Goal: Communication & Community: Answer question/provide support

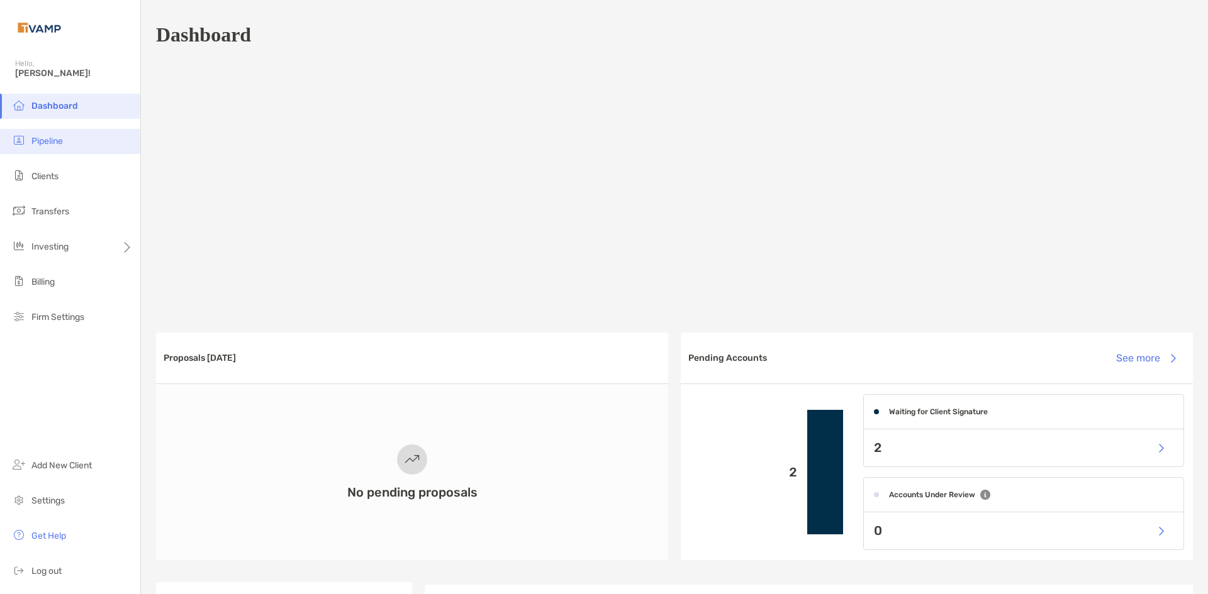
click at [43, 140] on span "Pipeline" at bounding box center [46, 141] width 31 height 11
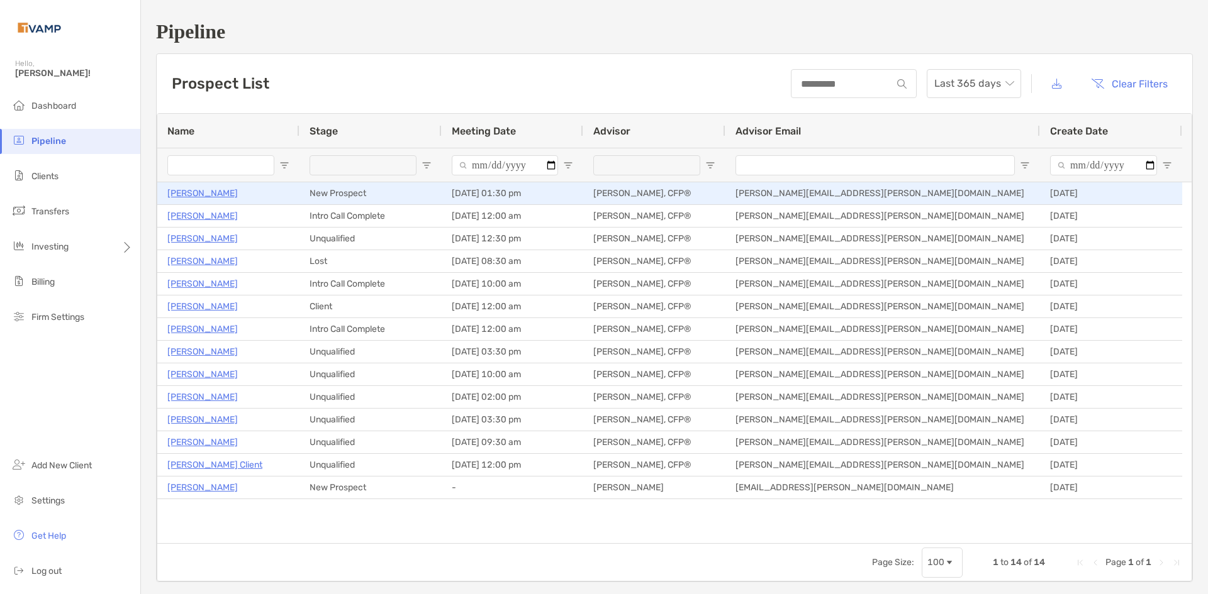
click at [218, 196] on p "[PERSON_NAME]" at bounding box center [202, 194] width 70 height 16
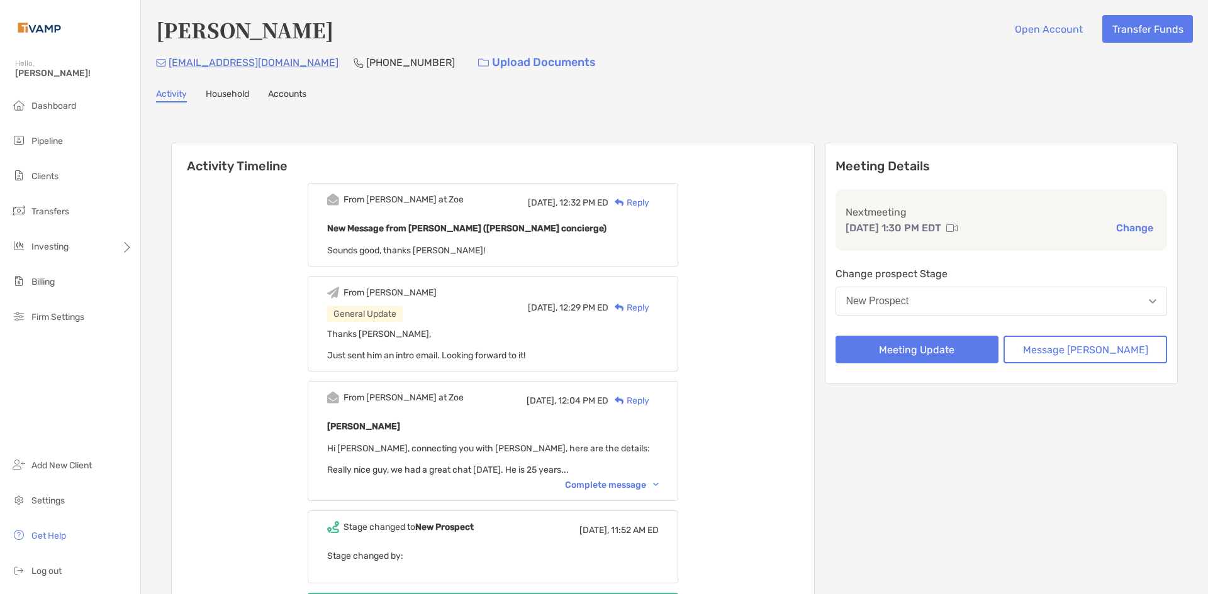
drag, startPoint x: 679, startPoint y: 62, endPoint x: 150, endPoint y: 2, distance: 532.4
click at [653, 57] on div "tejasuvarna@gmail.com (484) 787-7411 Upload Documents" at bounding box center [674, 62] width 1037 height 27
click at [36, 142] on span "Pipeline" at bounding box center [46, 141] width 31 height 11
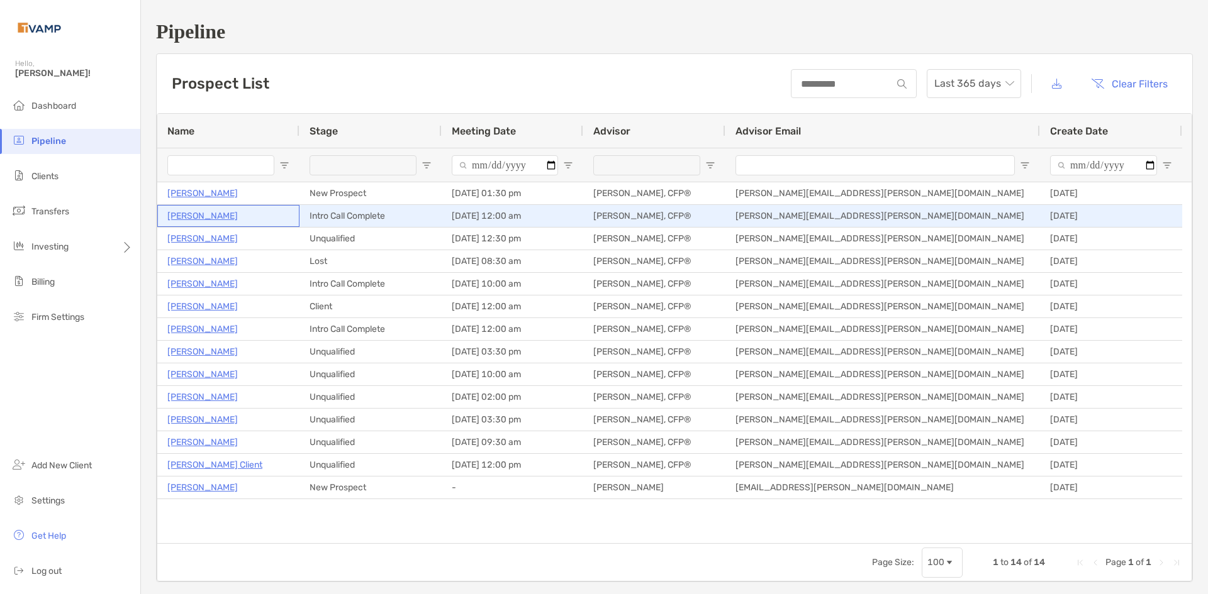
click at [221, 216] on p "[PERSON_NAME]" at bounding box center [202, 216] width 70 height 16
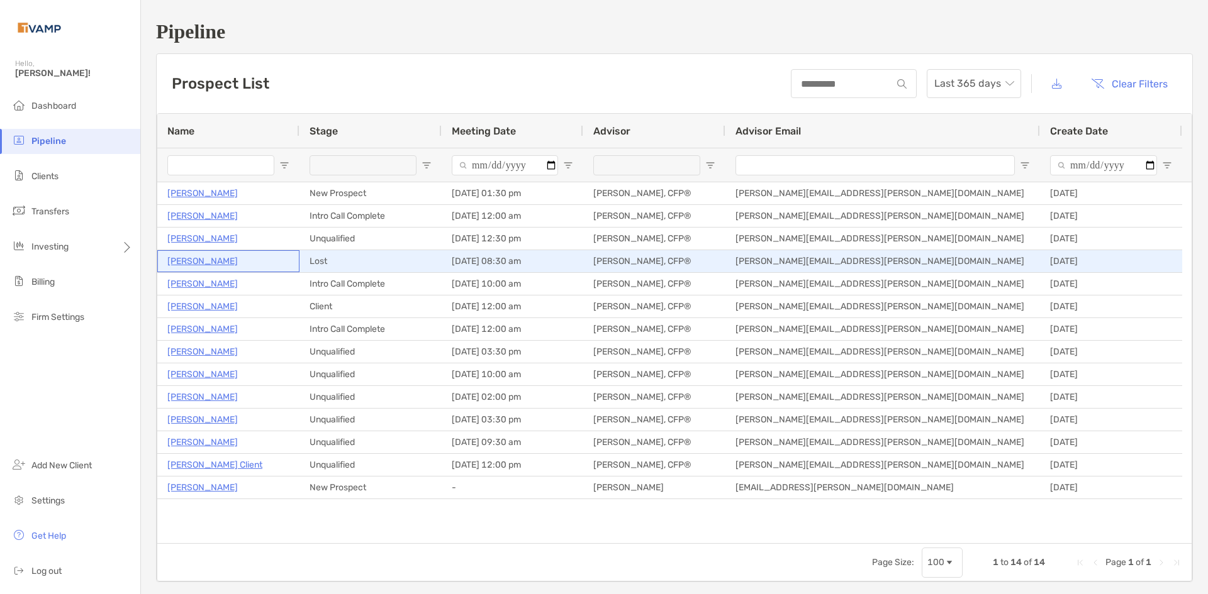
click at [213, 263] on p "[PERSON_NAME]" at bounding box center [202, 262] width 70 height 16
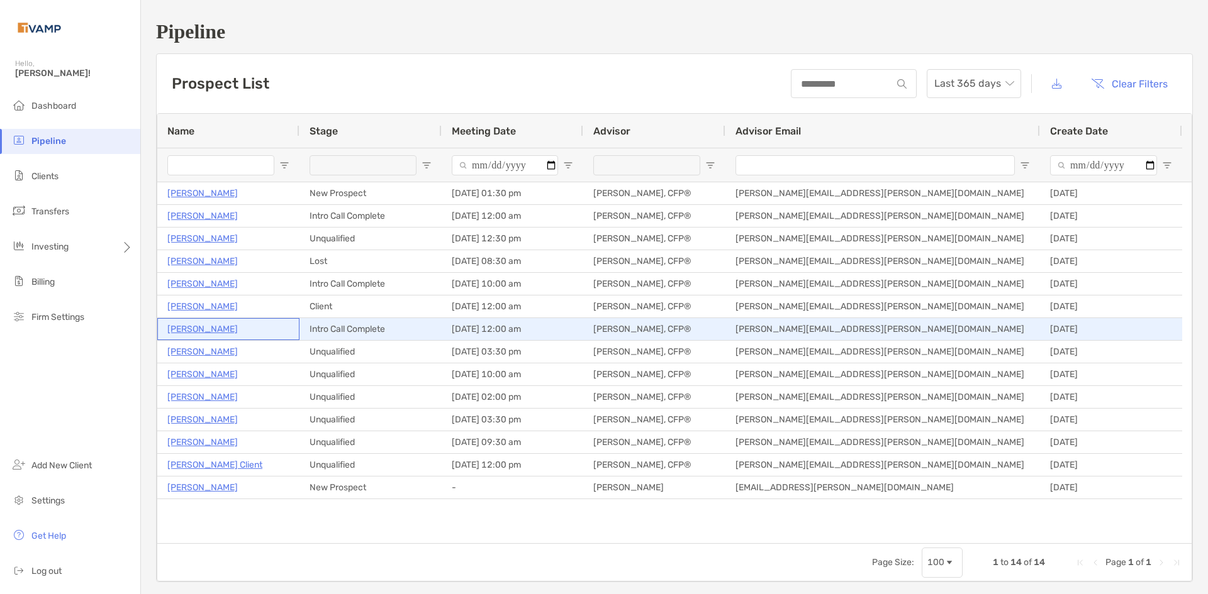
click at [196, 334] on p "[PERSON_NAME]" at bounding box center [202, 329] width 70 height 16
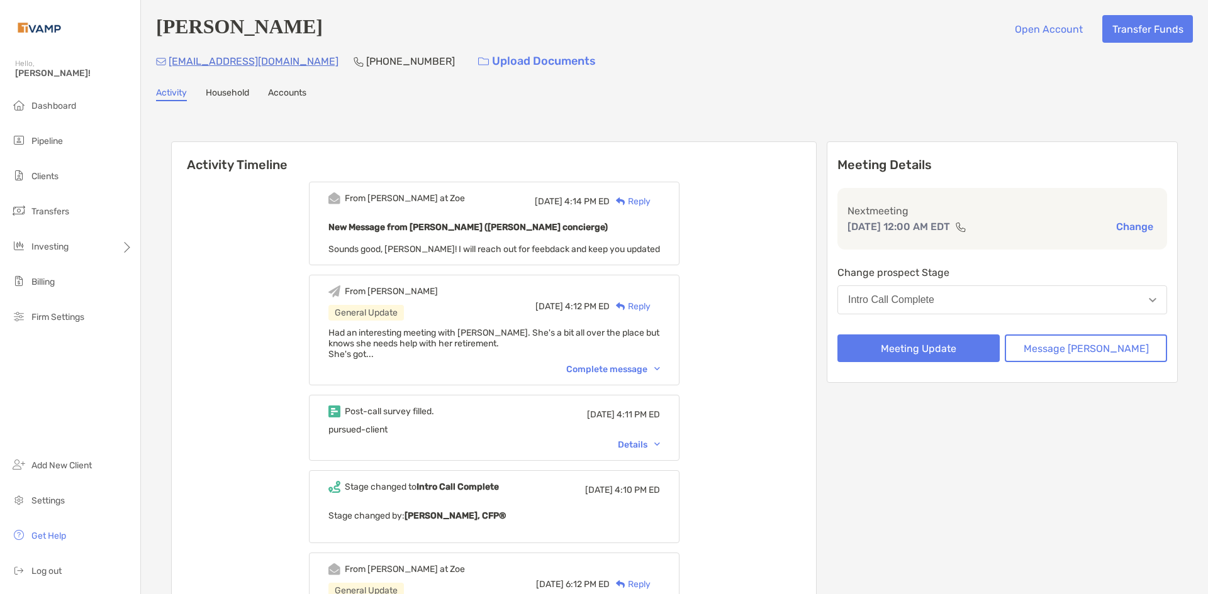
click at [627, 368] on div "Complete message" at bounding box center [613, 369] width 94 height 11
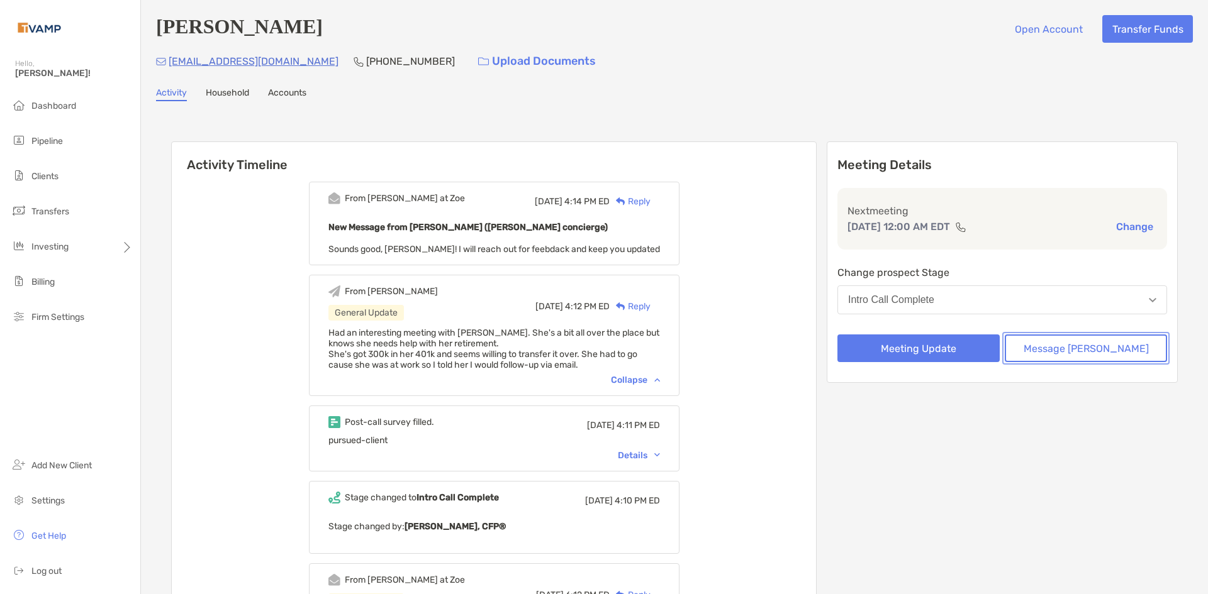
click at [1091, 354] on button "Message [PERSON_NAME]" at bounding box center [1086, 349] width 162 height 28
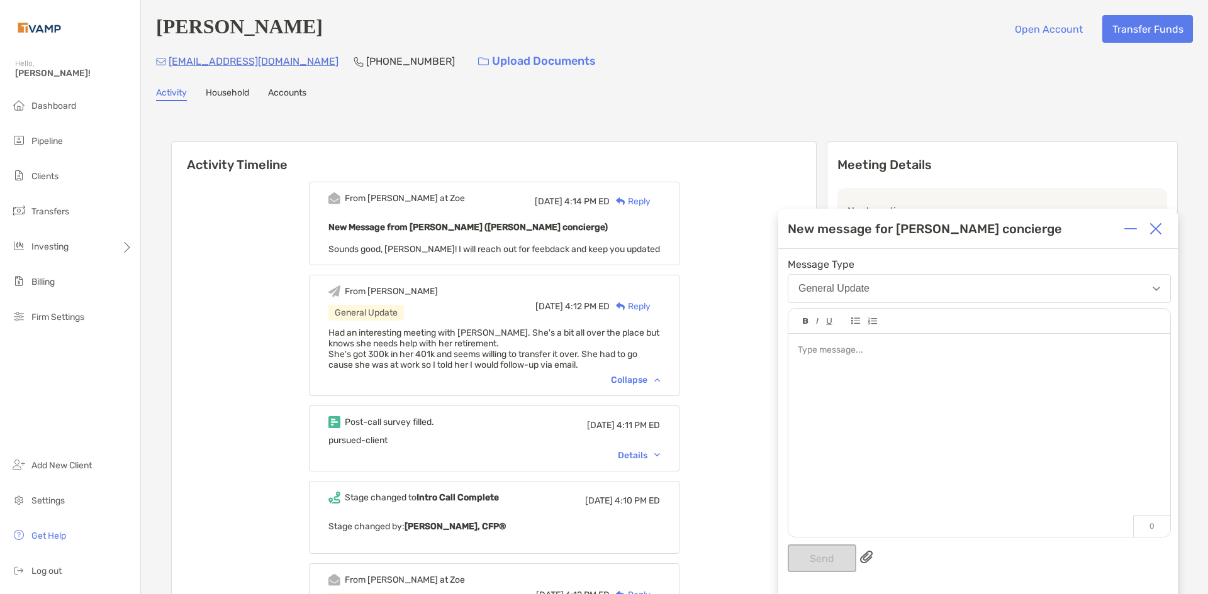
click at [867, 378] on div at bounding box center [979, 429] width 382 height 191
click at [961, 361] on div "**********" at bounding box center [979, 429] width 382 height 191
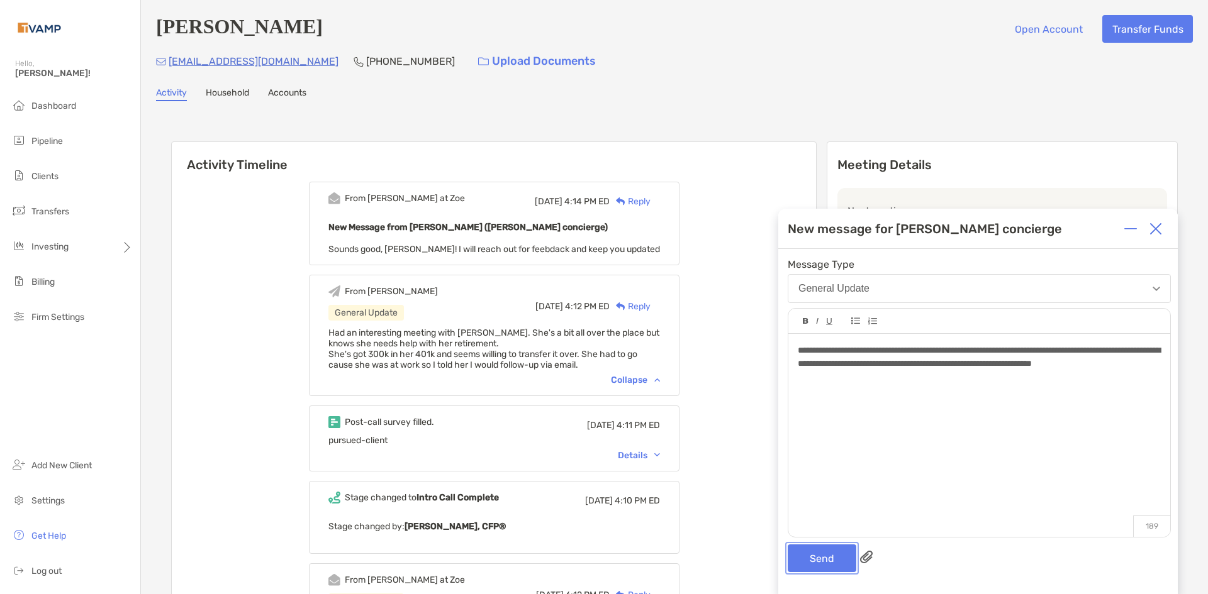
click at [833, 562] on button "Send" at bounding box center [822, 559] width 69 height 28
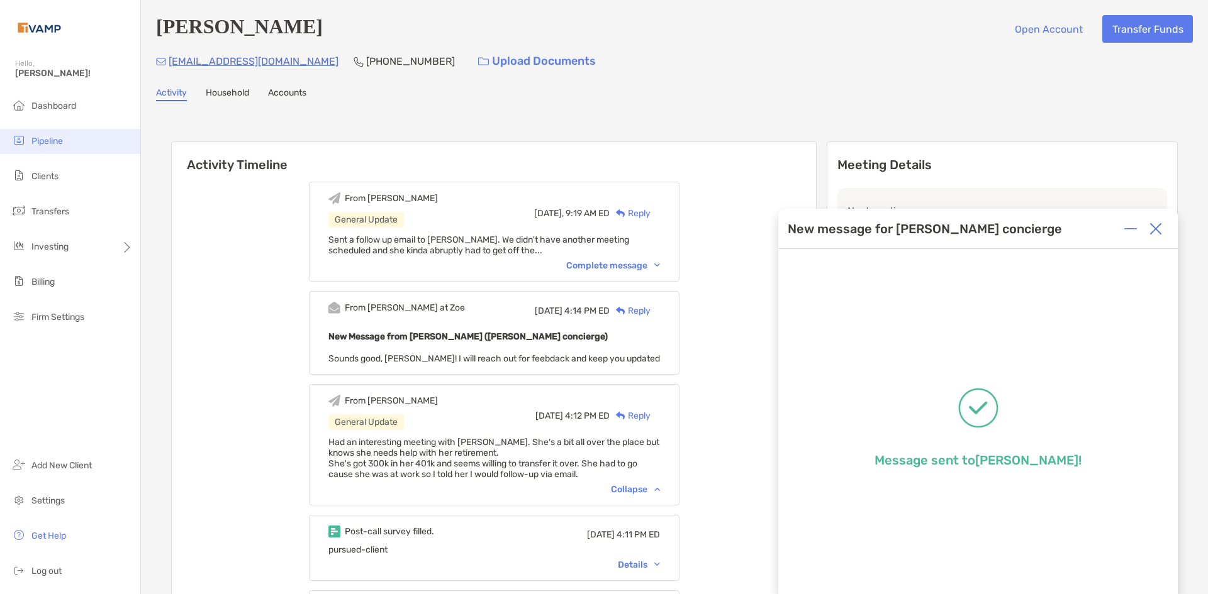
click at [47, 153] on li "Pipeline" at bounding box center [70, 141] width 140 height 25
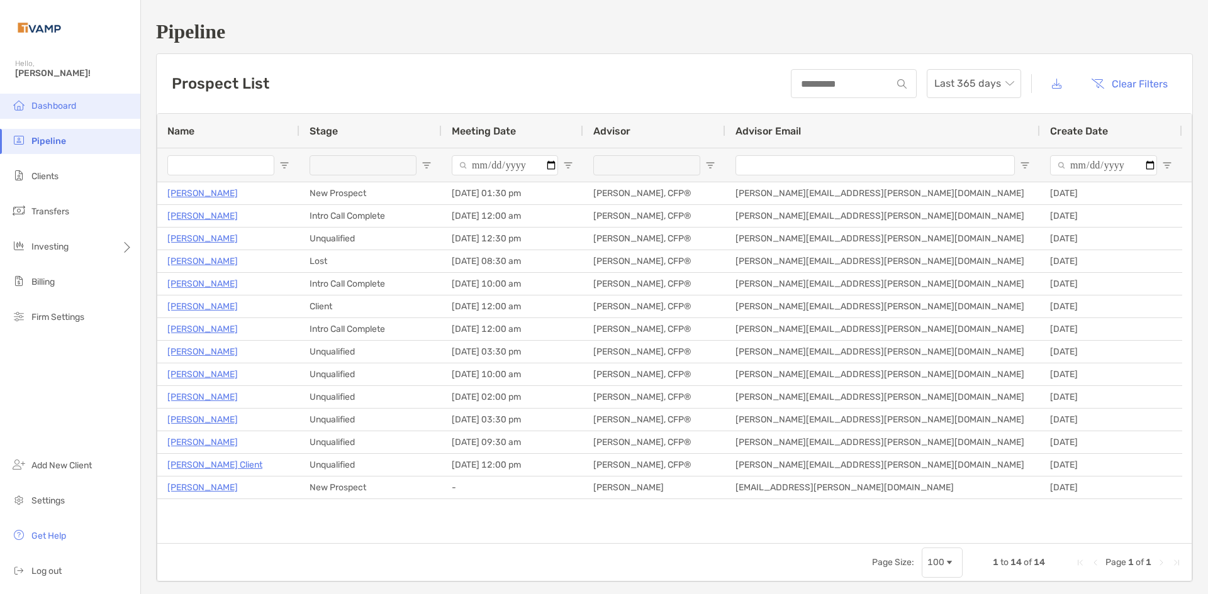
click at [60, 110] on span "Dashboard" at bounding box center [53, 106] width 45 height 11
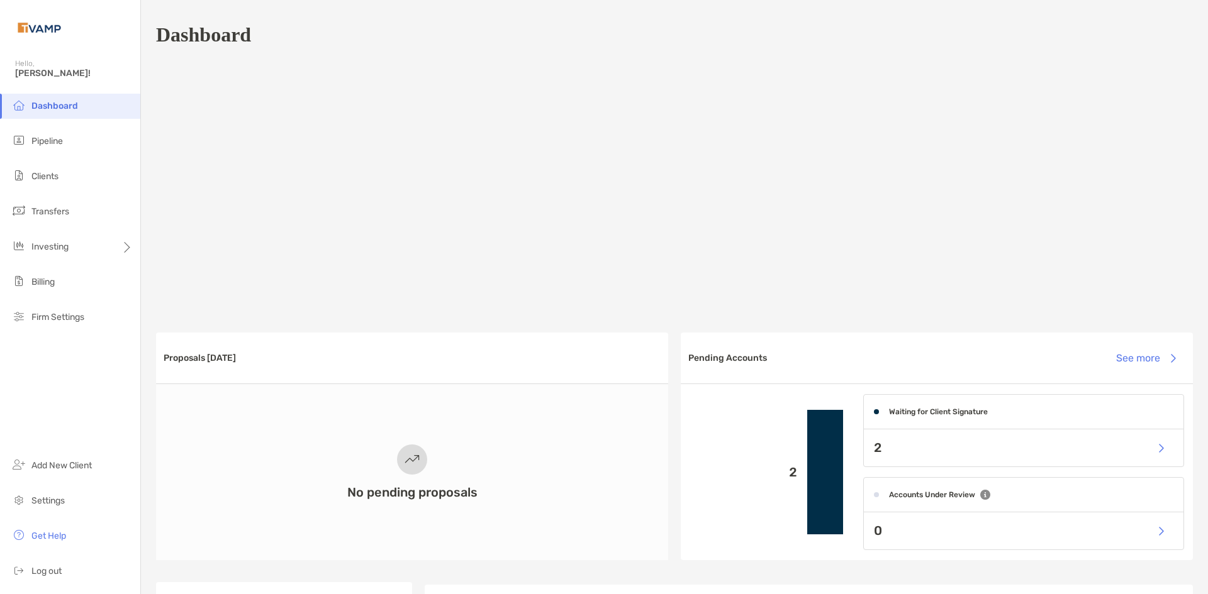
click at [375, 154] on div at bounding box center [674, 185] width 1037 height 252
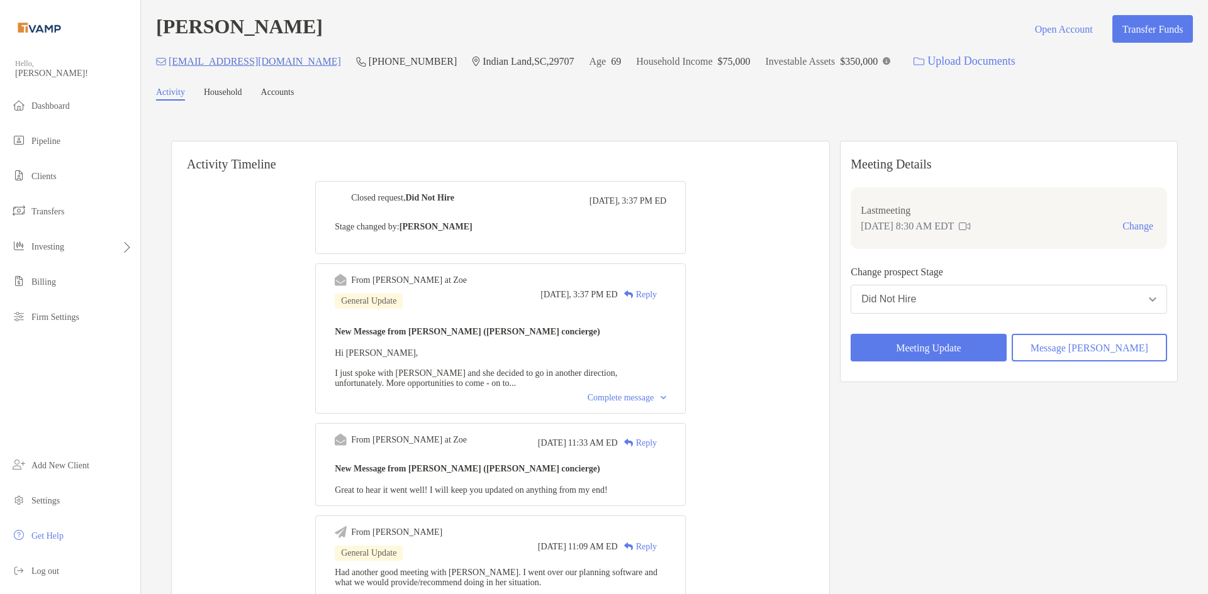
click at [666, 401] on div "Complete message" at bounding box center [627, 398] width 79 height 10
click at [657, 298] on div "Reply" at bounding box center [637, 294] width 39 height 13
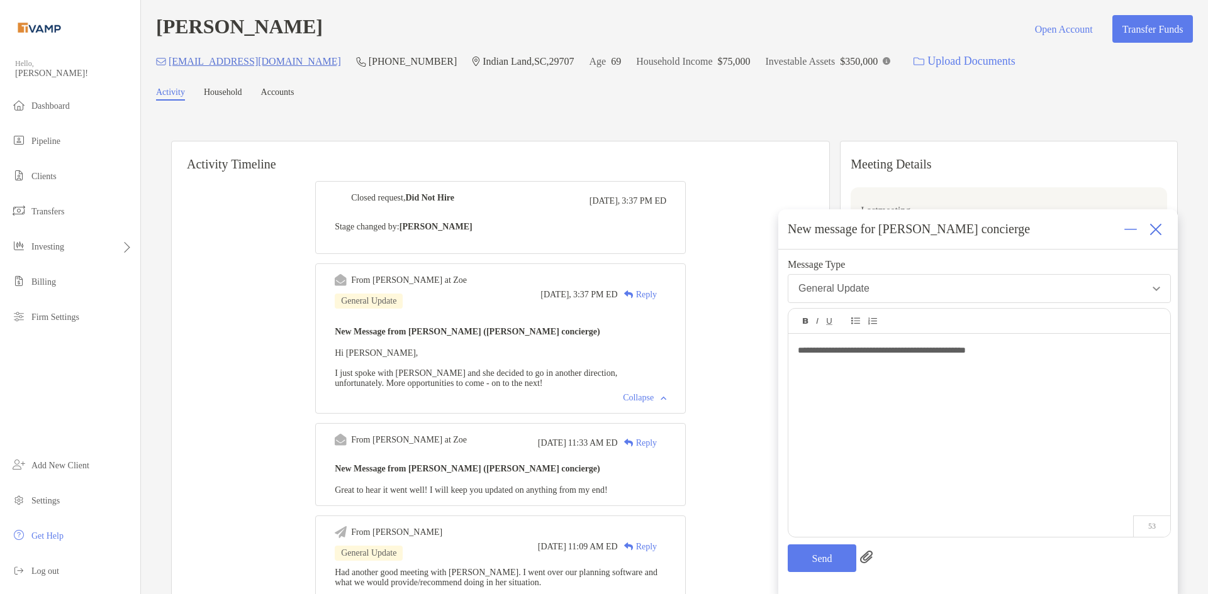
click at [1052, 360] on div "**********" at bounding box center [979, 429] width 382 height 191
click at [825, 561] on button "Send" at bounding box center [822, 559] width 69 height 28
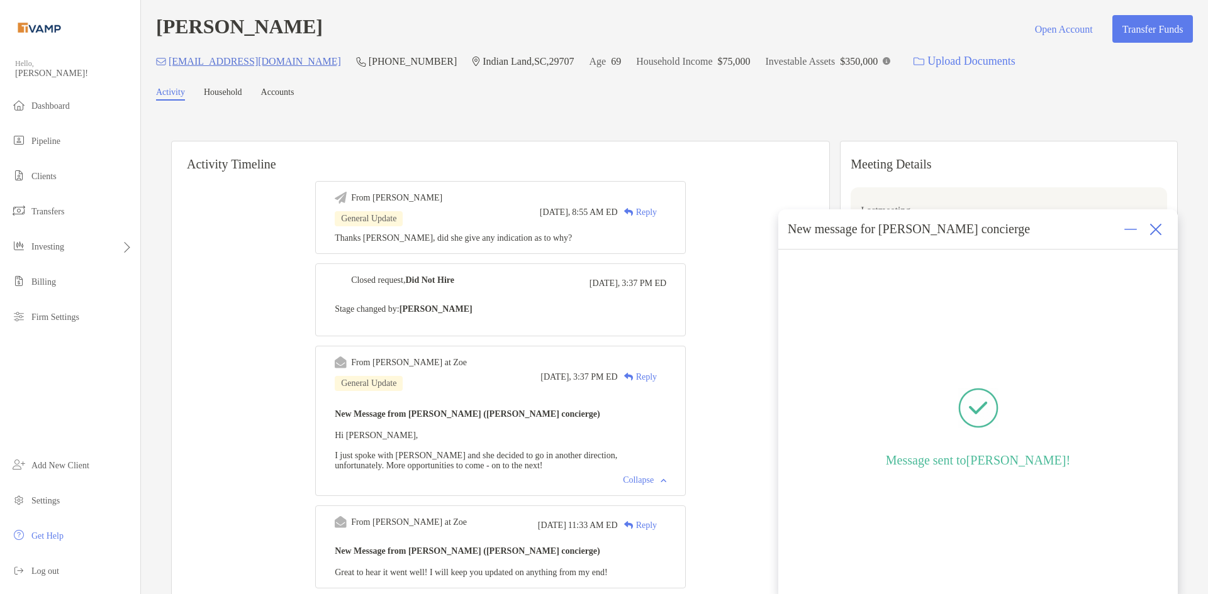
click at [1155, 226] on img at bounding box center [1155, 229] width 13 height 13
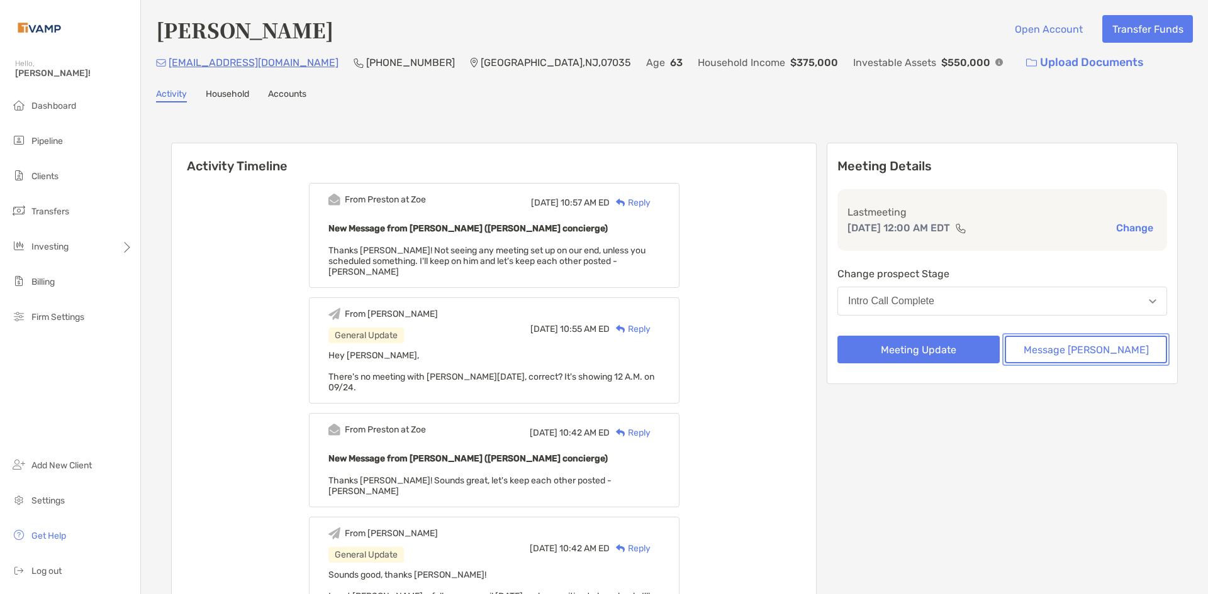
click at [1083, 352] on button "Message [PERSON_NAME]" at bounding box center [1086, 350] width 162 height 28
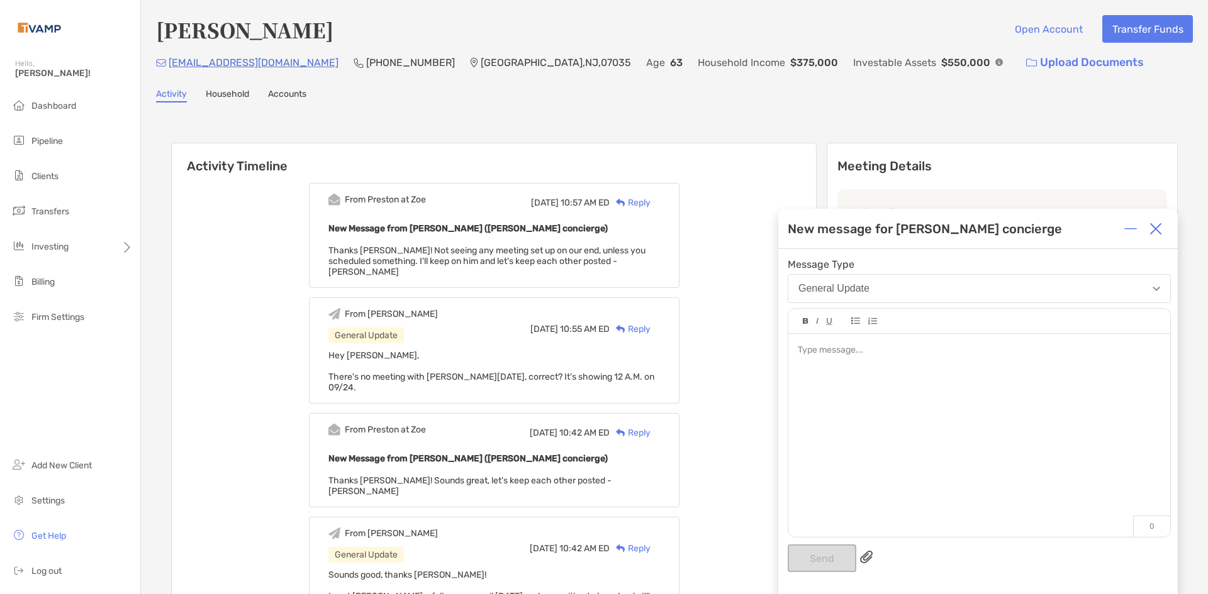
click at [880, 359] on div at bounding box center [979, 429] width 382 height 191
click at [837, 551] on button "Send" at bounding box center [822, 559] width 69 height 28
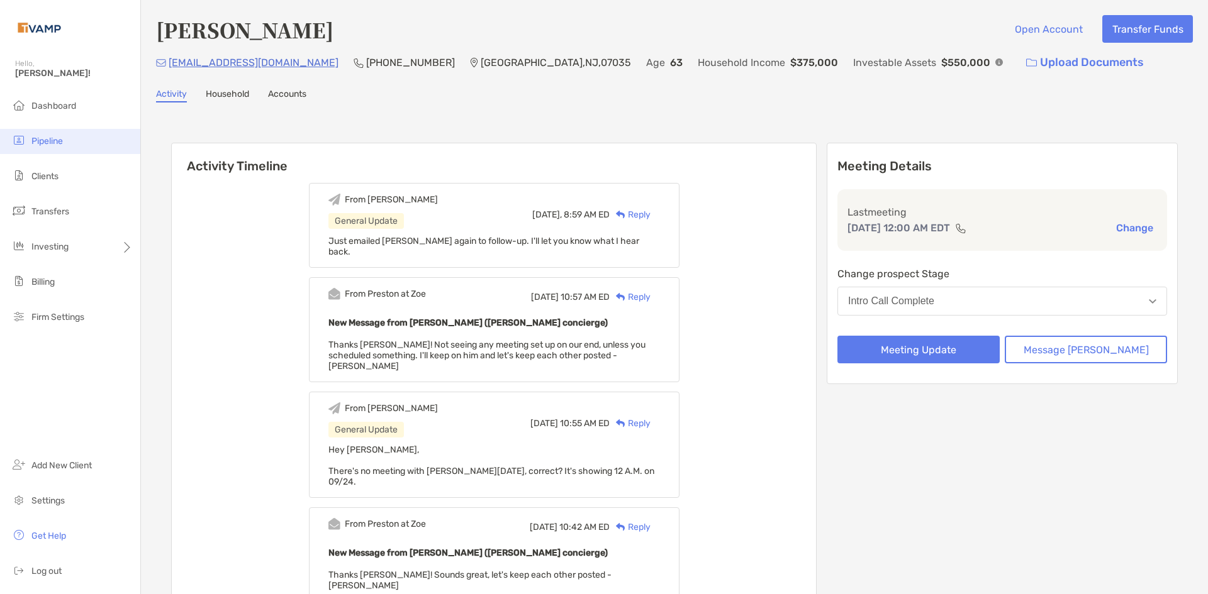
click at [37, 143] on span "Pipeline" at bounding box center [46, 141] width 31 height 11
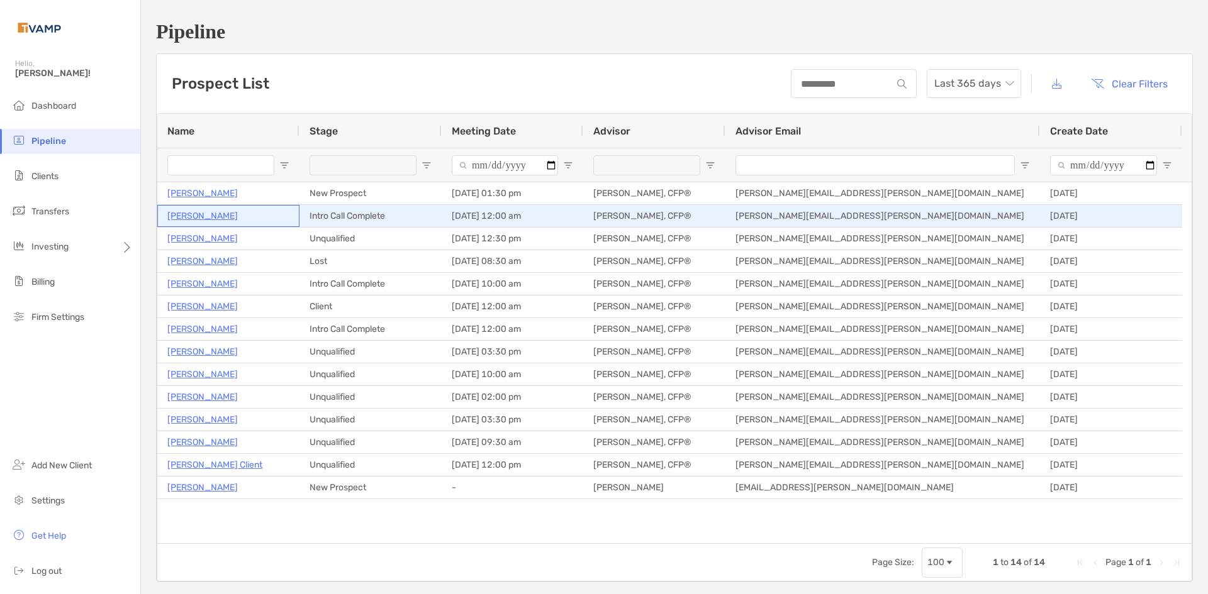
click at [204, 213] on p "[PERSON_NAME]" at bounding box center [202, 216] width 70 height 16
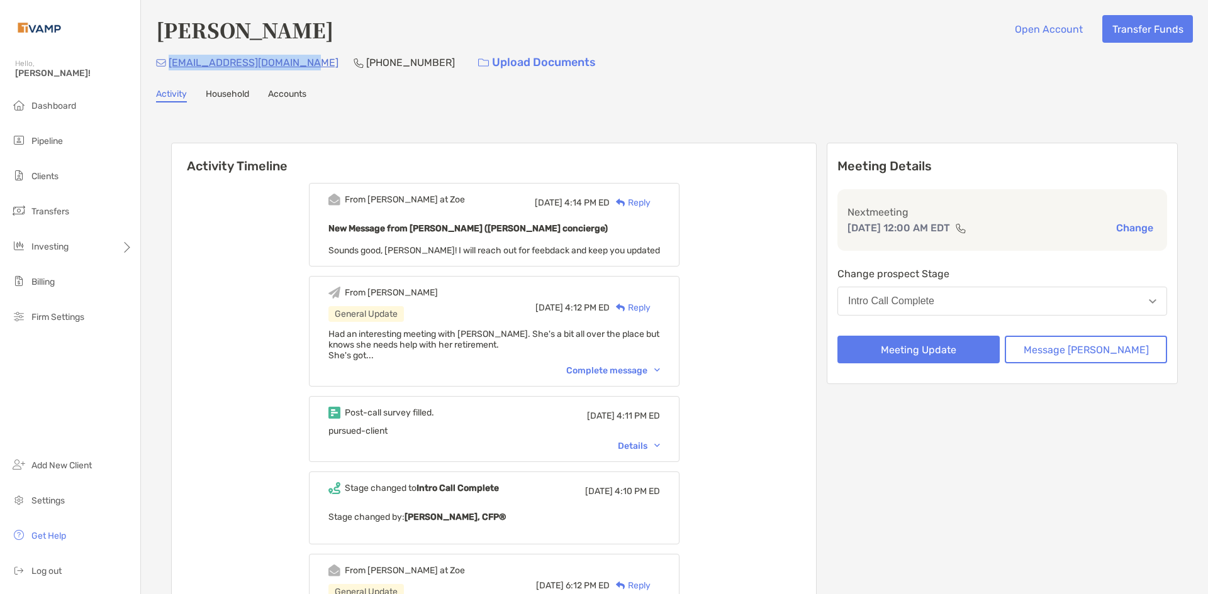
drag, startPoint x: 321, startPoint y: 63, endPoint x: 170, endPoint y: 60, distance: 151.6
click at [170, 60] on div "ashwood.mgr@mansermar.com (205) 528-1226 Upload Documents" at bounding box center [674, 62] width 1037 height 27
copy p "ashwood.mgr@mansermar.com"
click at [315, 74] on div "ashwood.mgr@mansermar.com" at bounding box center [247, 62] width 182 height 27
click at [318, 61] on div "ashwood.mgr@mansermar.com (205) 528-1226 Upload Documents" at bounding box center [674, 62] width 1037 height 27
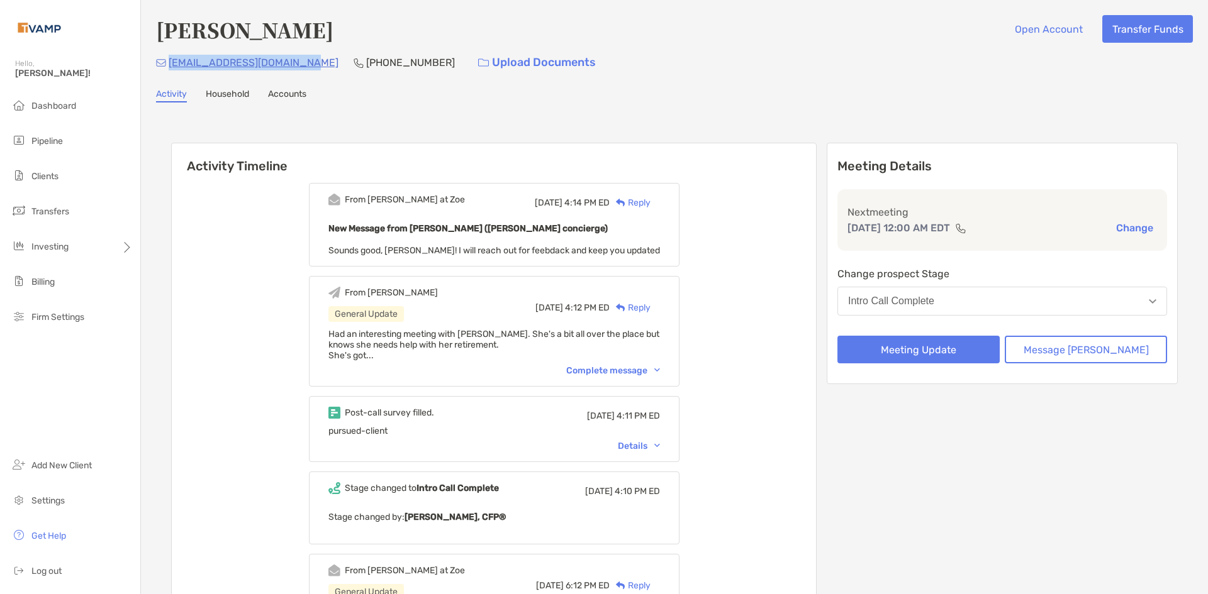
copy p "ashwood.mgr@mansermar.com"
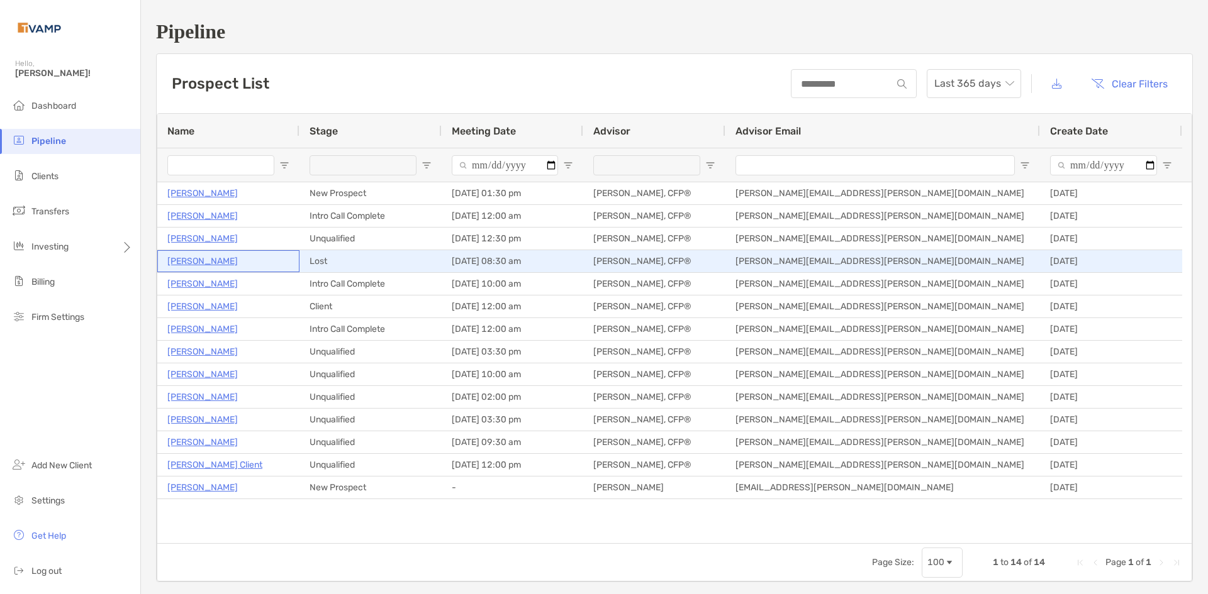
click at [217, 259] on p "[PERSON_NAME]" at bounding box center [202, 262] width 70 height 16
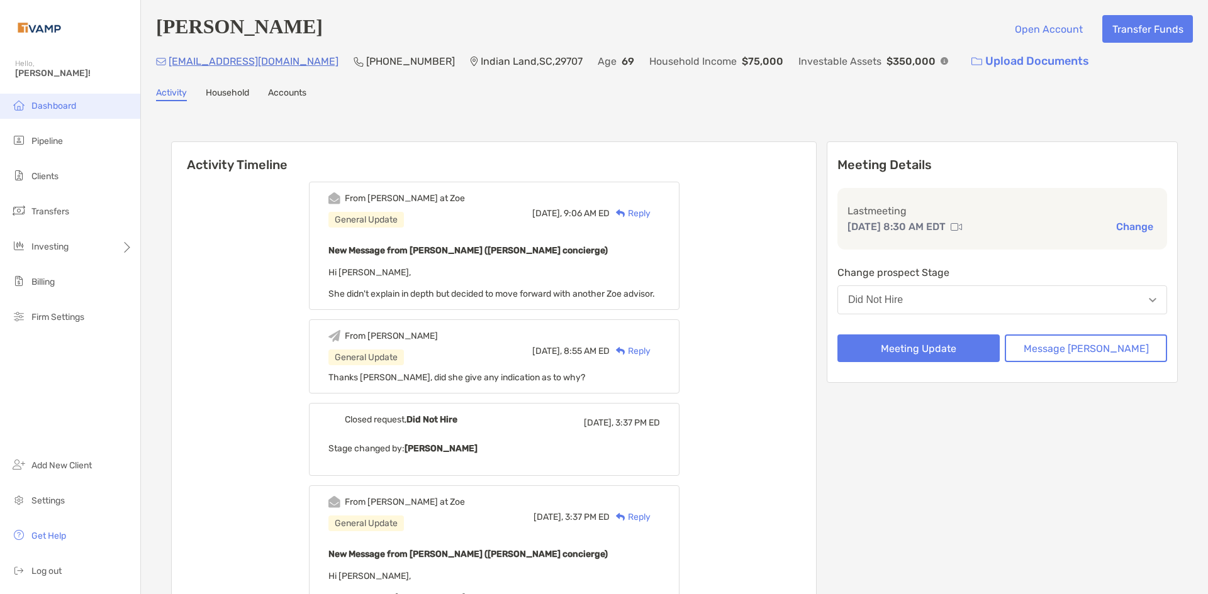
click at [72, 104] on span "Dashboard" at bounding box center [53, 106] width 45 height 11
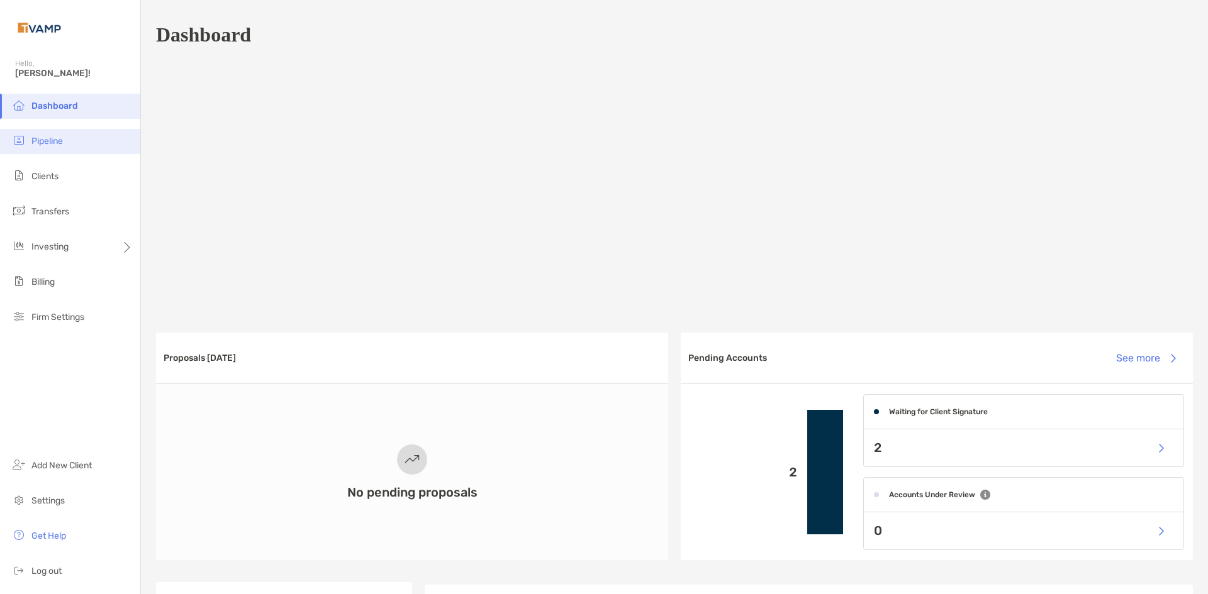
click at [62, 135] on li "Pipeline" at bounding box center [70, 141] width 140 height 25
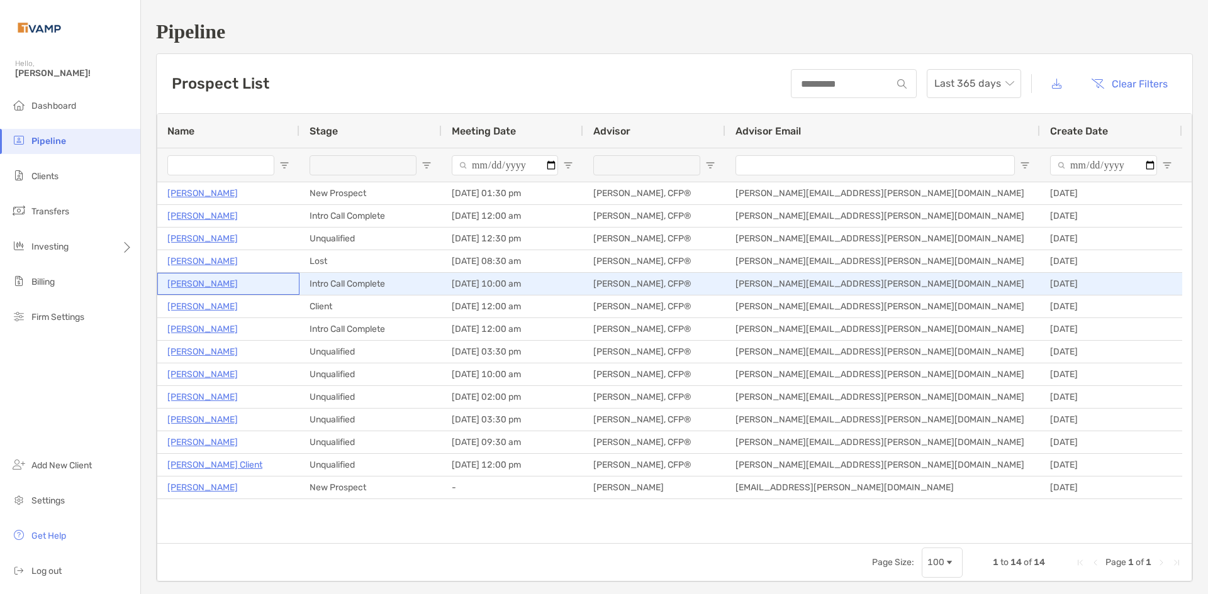
click at [181, 279] on p "[PERSON_NAME]" at bounding box center [202, 284] width 70 height 16
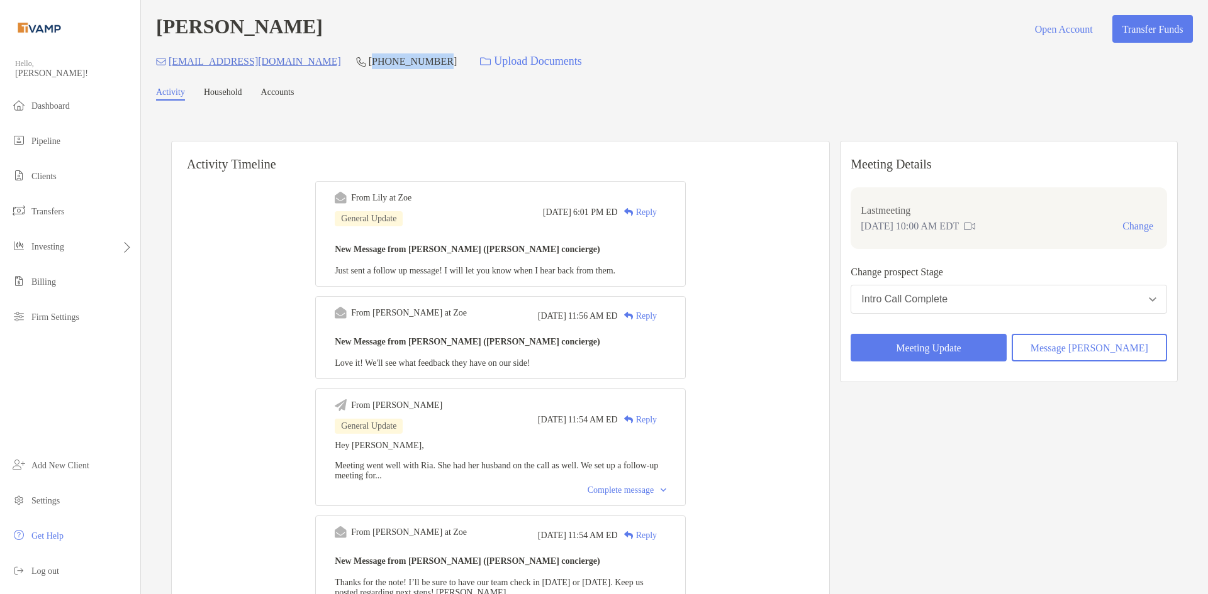
drag, startPoint x: 405, startPoint y: 61, endPoint x: 368, endPoint y: 70, distance: 37.5
click at [369, 69] on p "[PHONE_NUMBER]" at bounding box center [413, 61] width 88 height 16
drag, startPoint x: 410, startPoint y: 59, endPoint x: 334, endPoint y: 67, distance: 75.9
click at [334, 67] on div "everywoman30@hotmail.com (386) 848-3611 Upload Documents" at bounding box center [674, 61] width 1037 height 27
copy p "[PHONE_NUMBER]"
